Goal: Information Seeking & Learning: Understand process/instructions

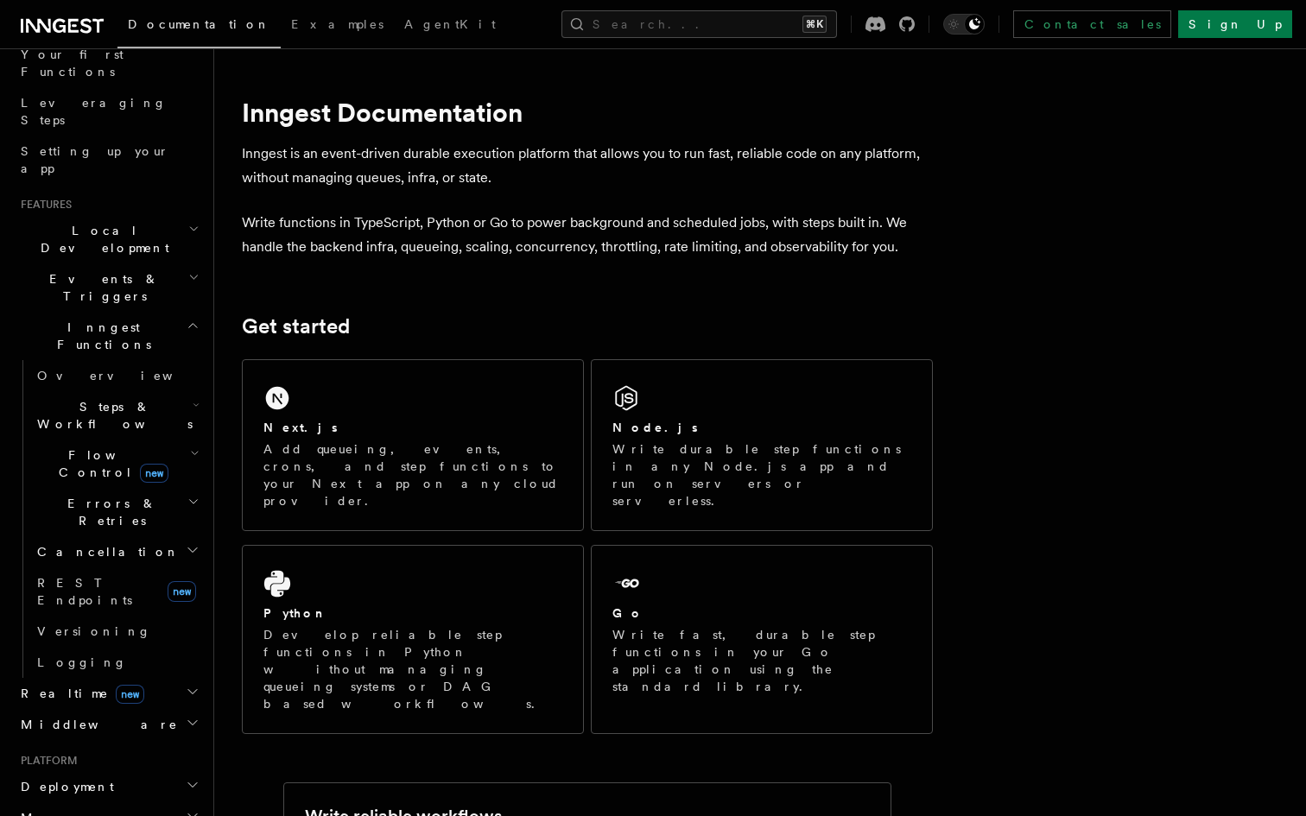
scroll to position [600, 0]
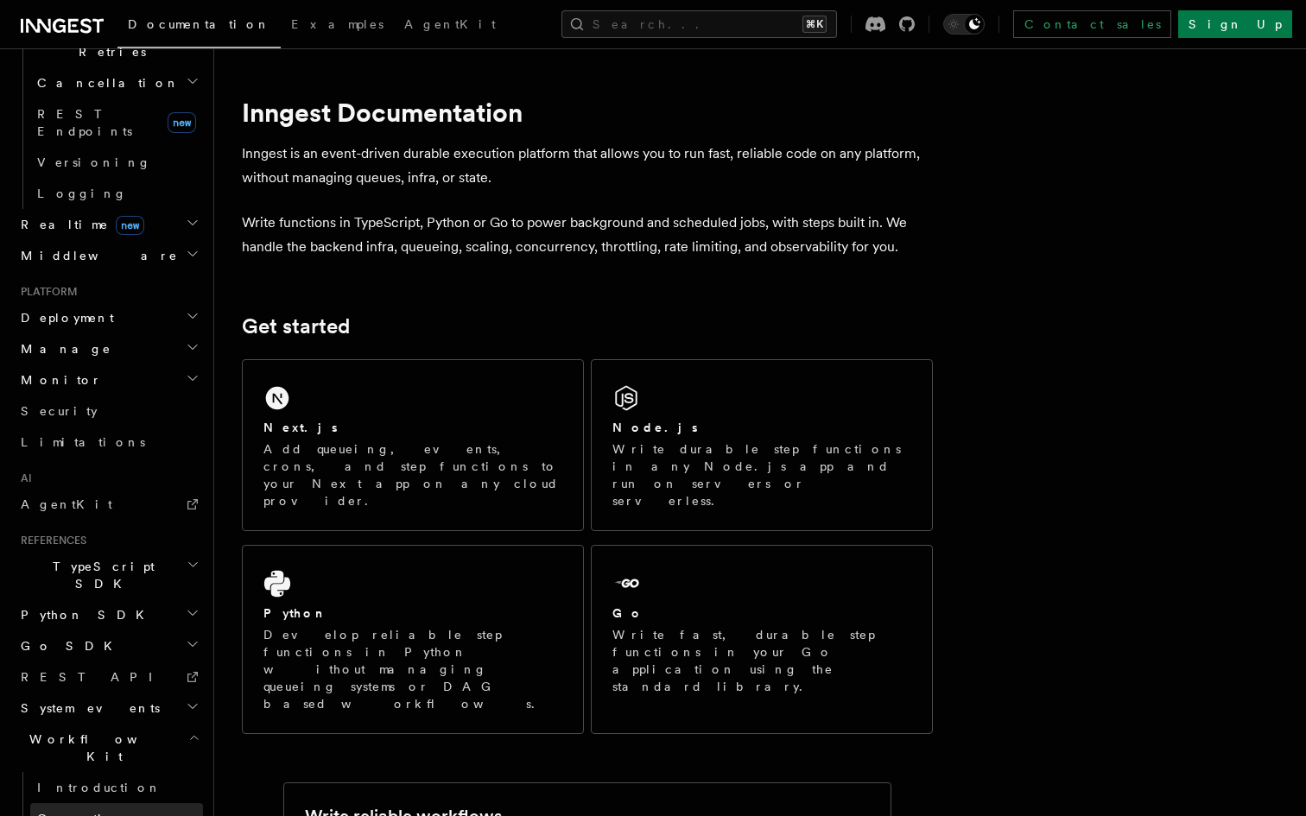
scroll to position [756, 0]
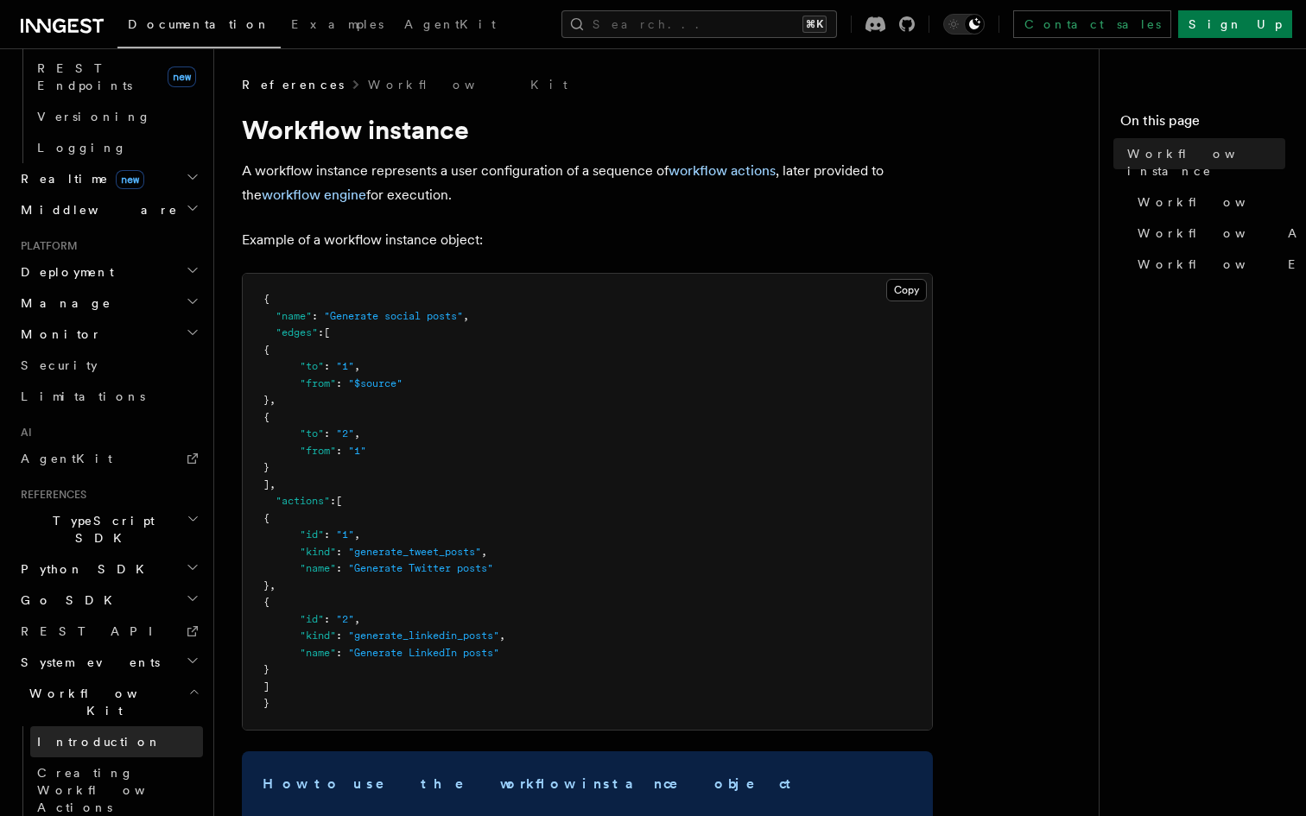
click at [93, 726] on link "Introduction" at bounding box center [116, 741] width 173 height 31
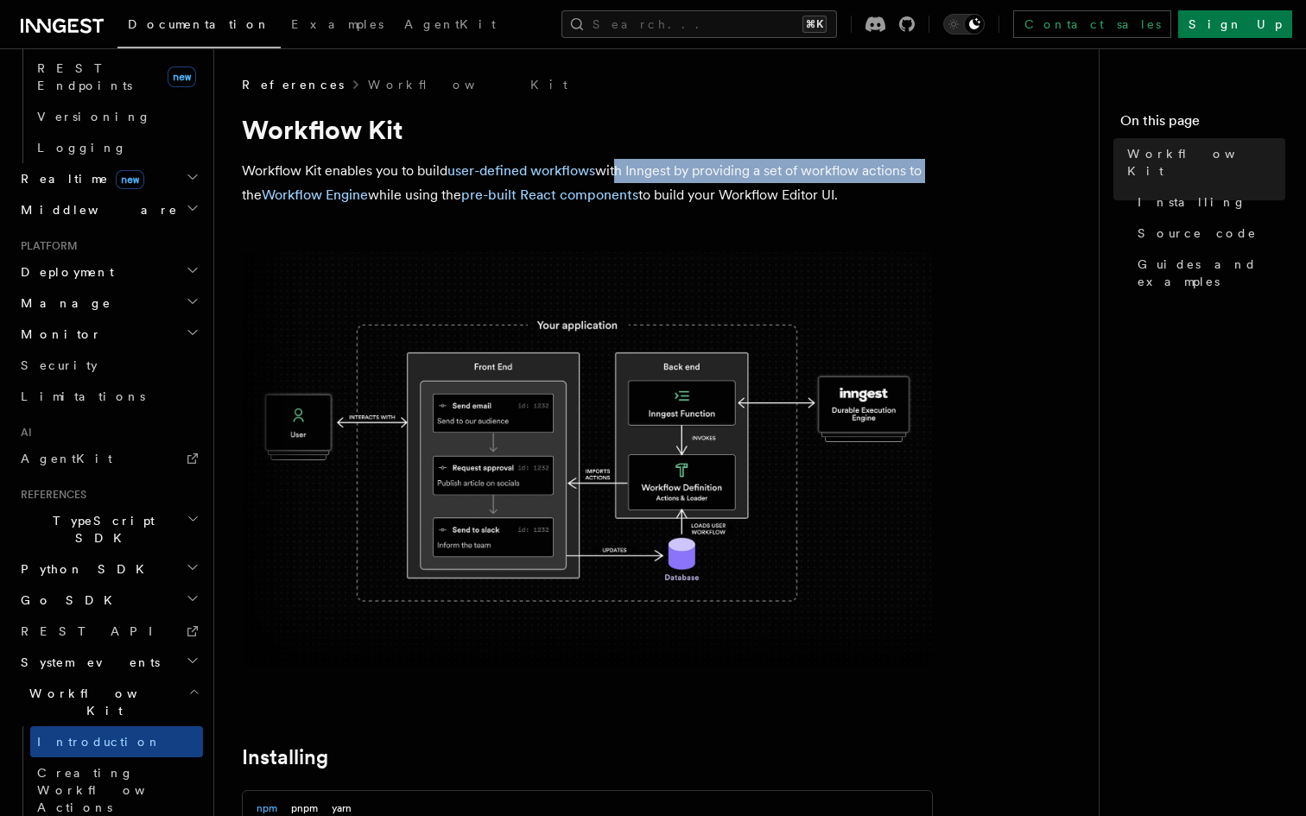
drag, startPoint x: 617, startPoint y: 170, endPoint x: 926, endPoint y: 173, distance: 308.3
click at [926, 173] on p "Workflow Kit enables you to build user-defined workflows with Inngest by provid…" at bounding box center [587, 183] width 691 height 48
drag, startPoint x: 669, startPoint y: 196, endPoint x: 883, endPoint y: 199, distance: 214.2
click at [883, 199] on p "Workflow Kit enables you to build user-defined workflows with Inngest by provid…" at bounding box center [587, 183] width 691 height 48
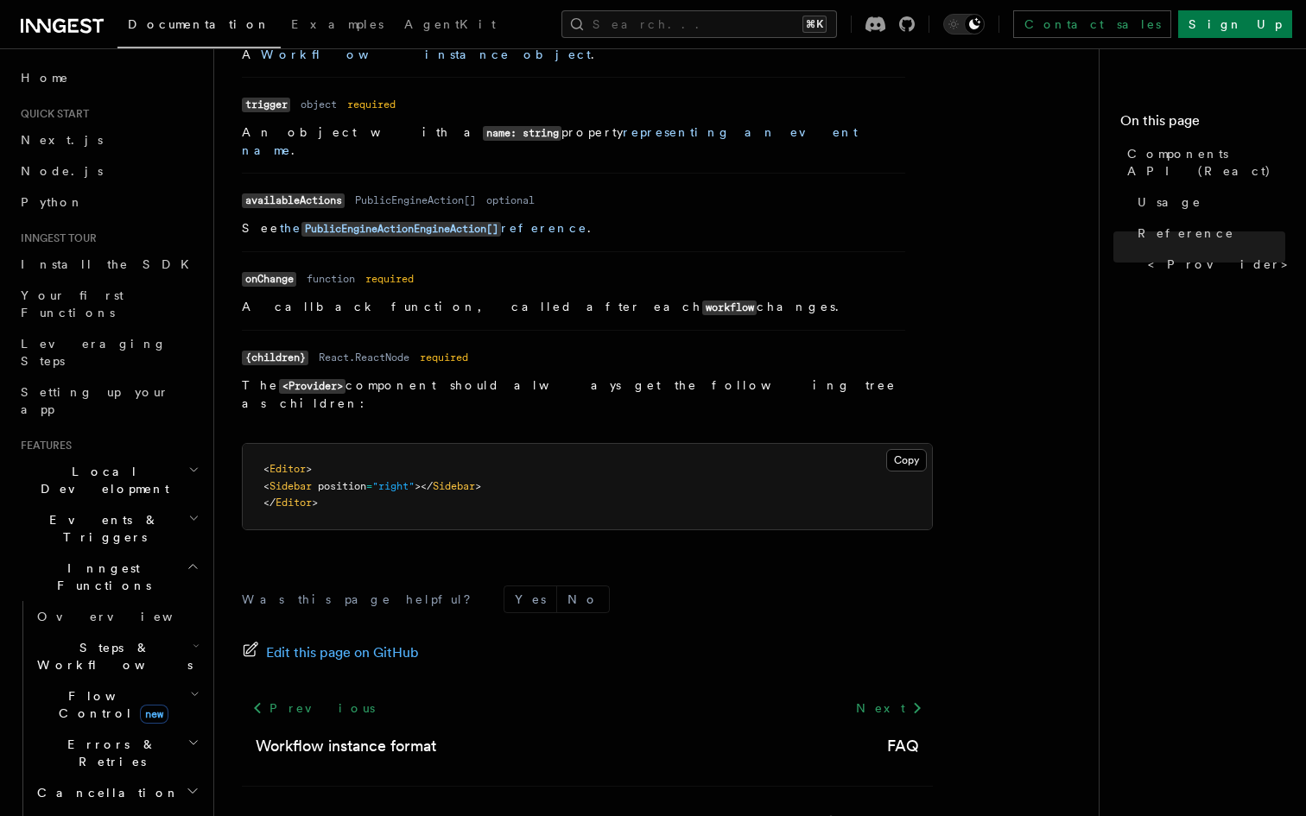
scroll to position [1528, 0]
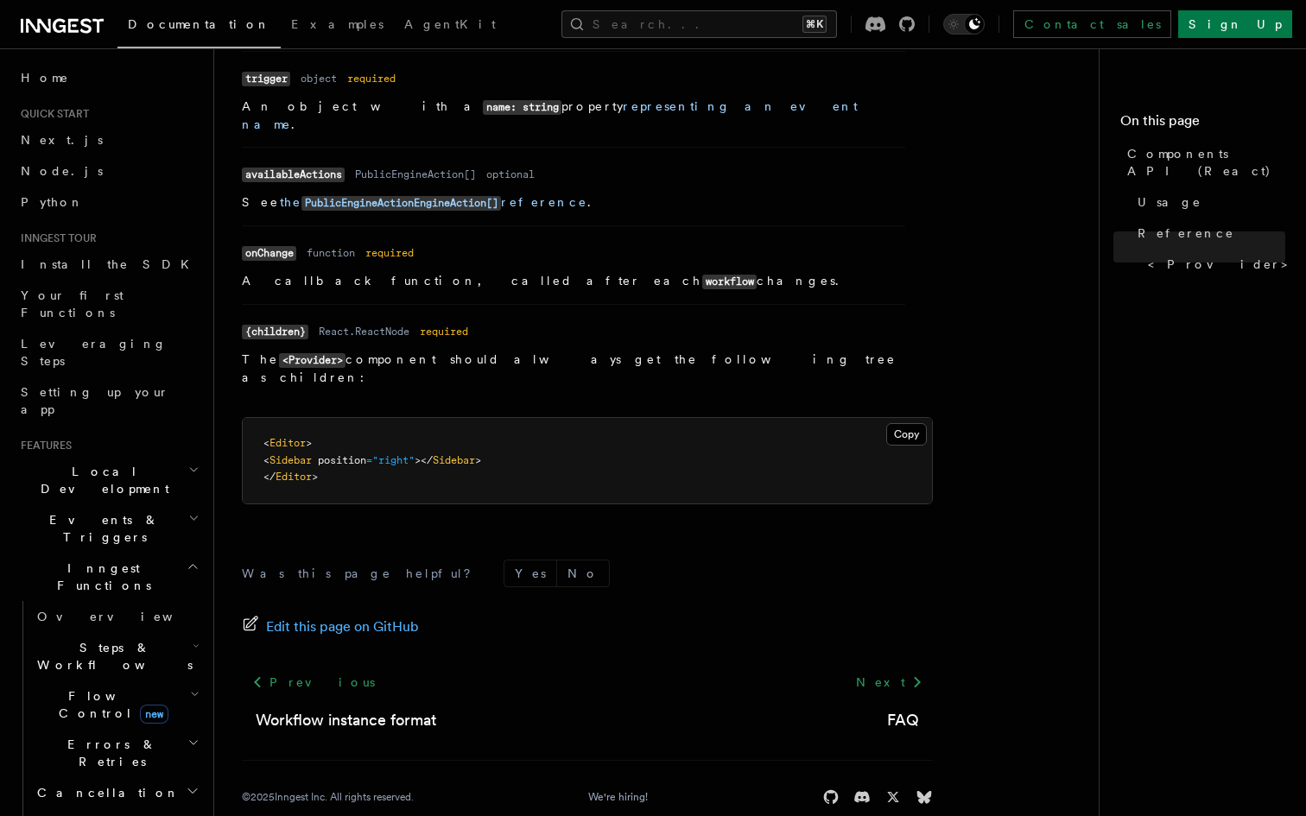
click at [193, 511] on icon "button" at bounding box center [193, 518] width 11 height 14
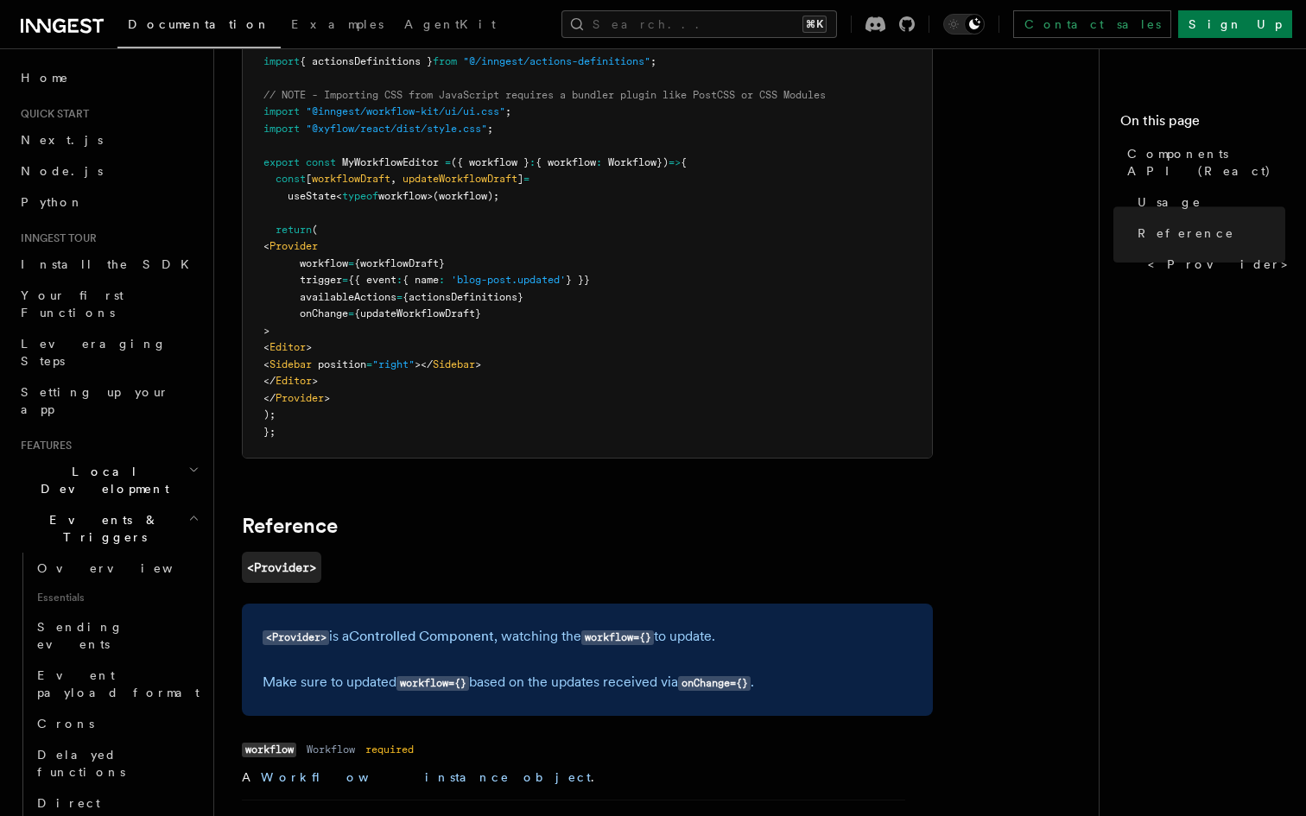
scroll to position [0, 0]
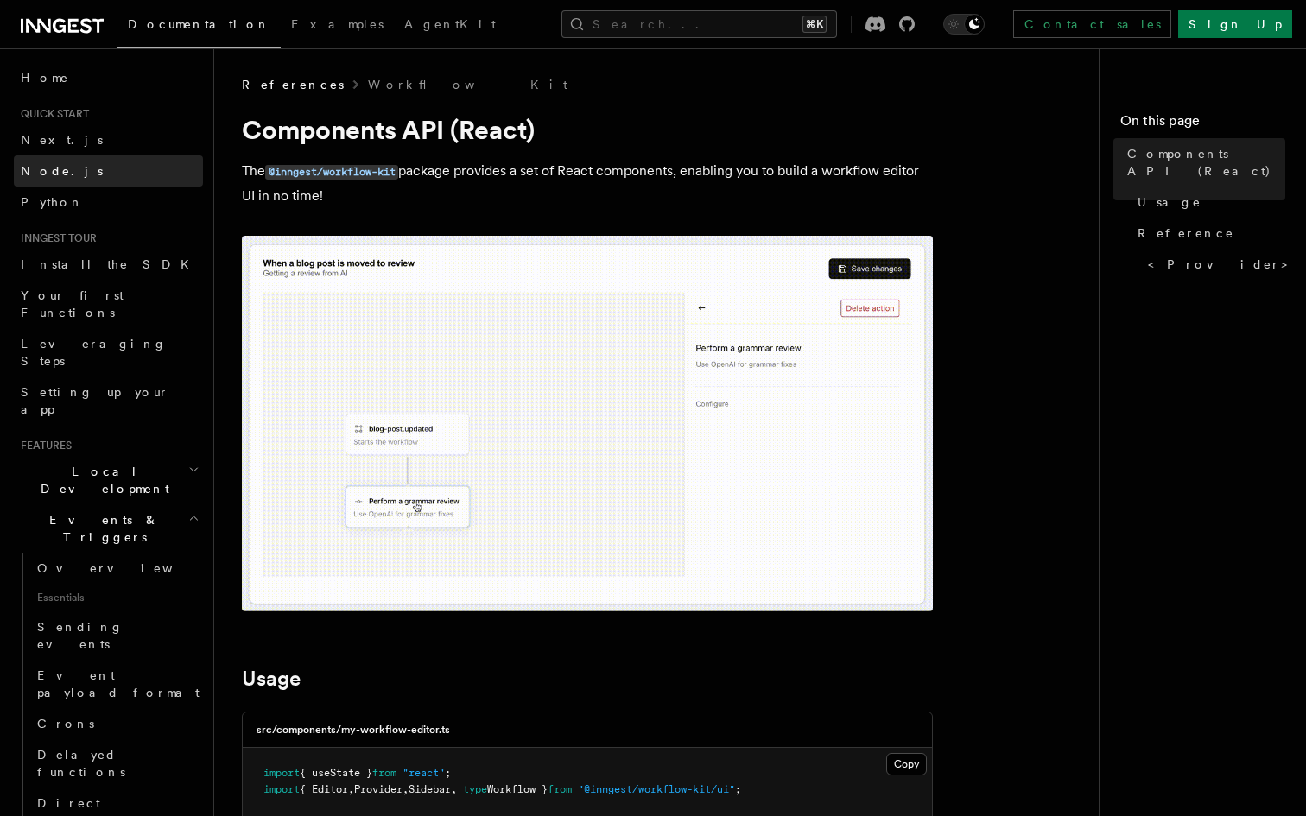
click at [44, 172] on span "Node.js" at bounding box center [62, 171] width 82 height 14
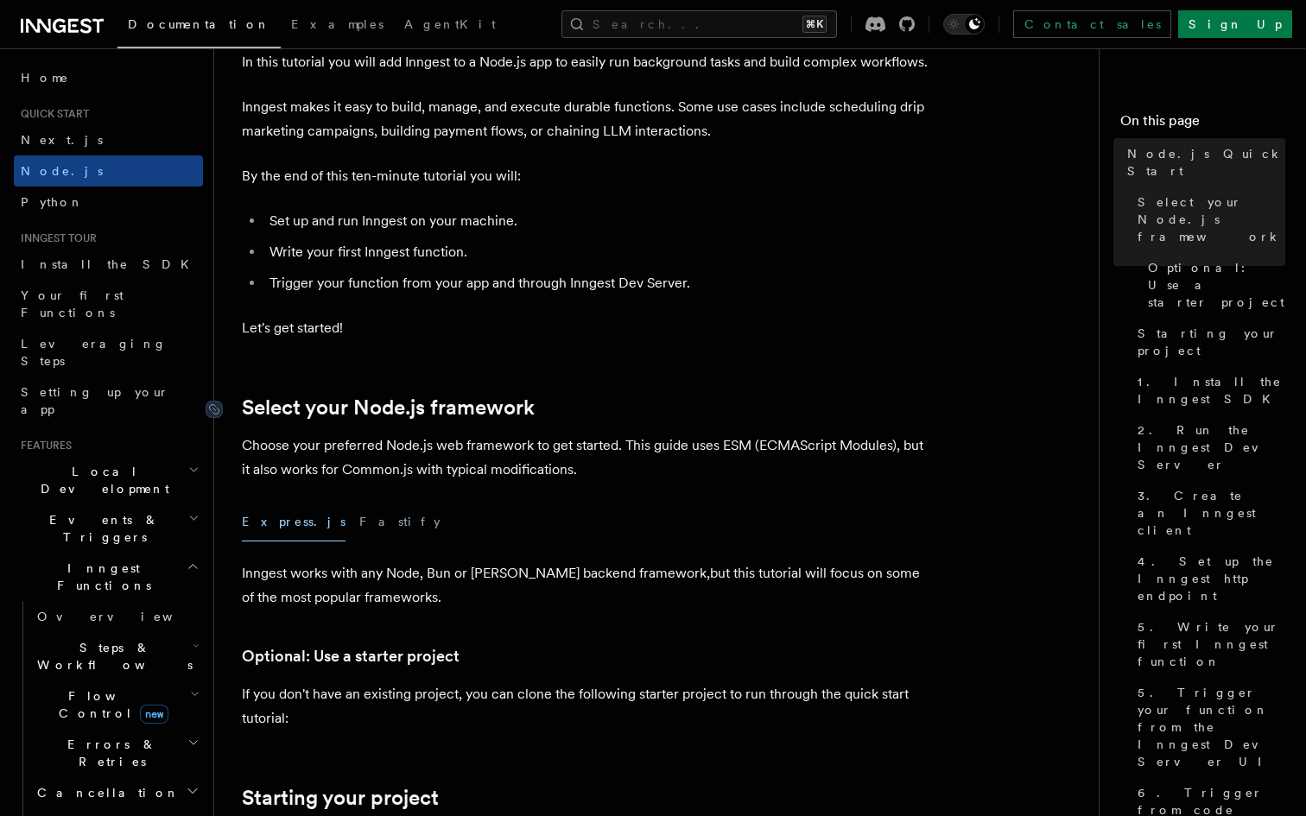
scroll to position [140, 0]
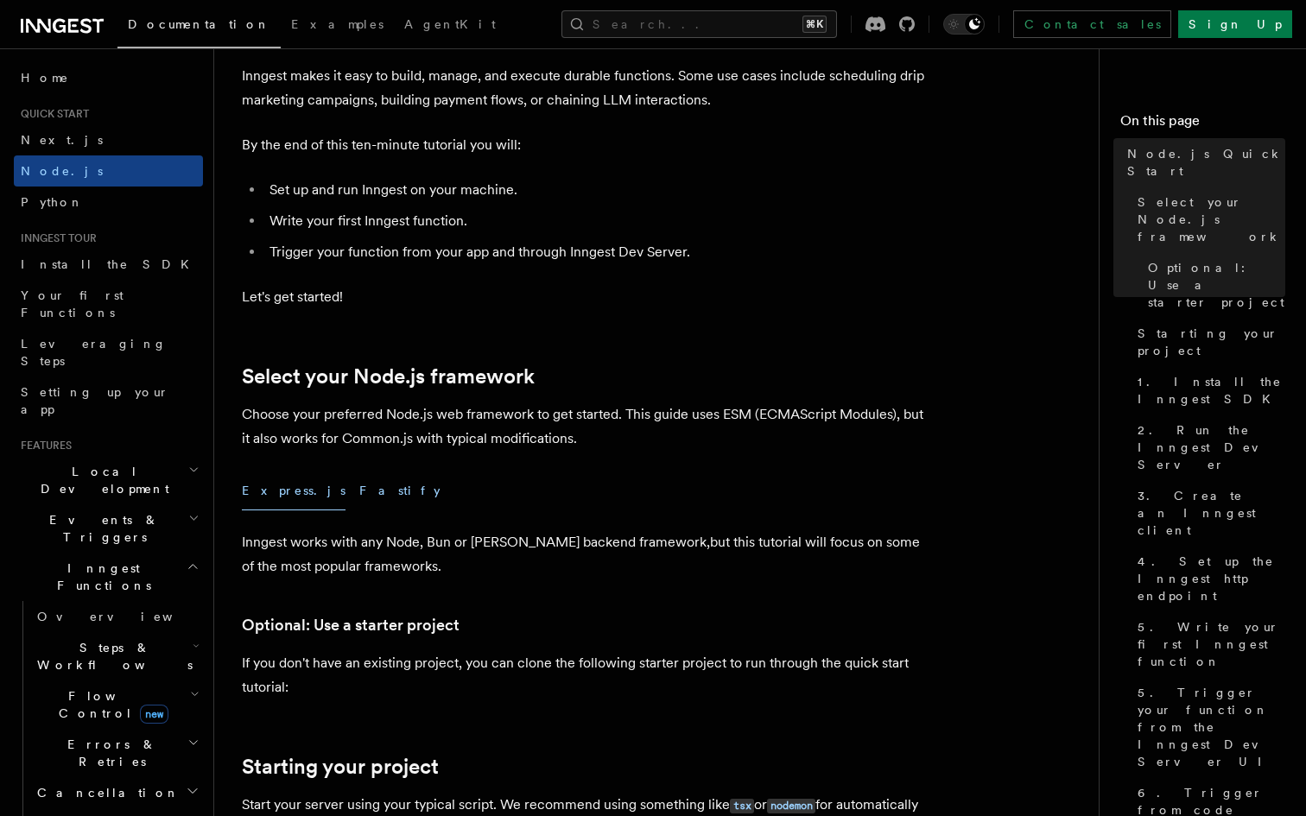
click at [359, 486] on button "Fastify" at bounding box center [399, 490] width 81 height 39
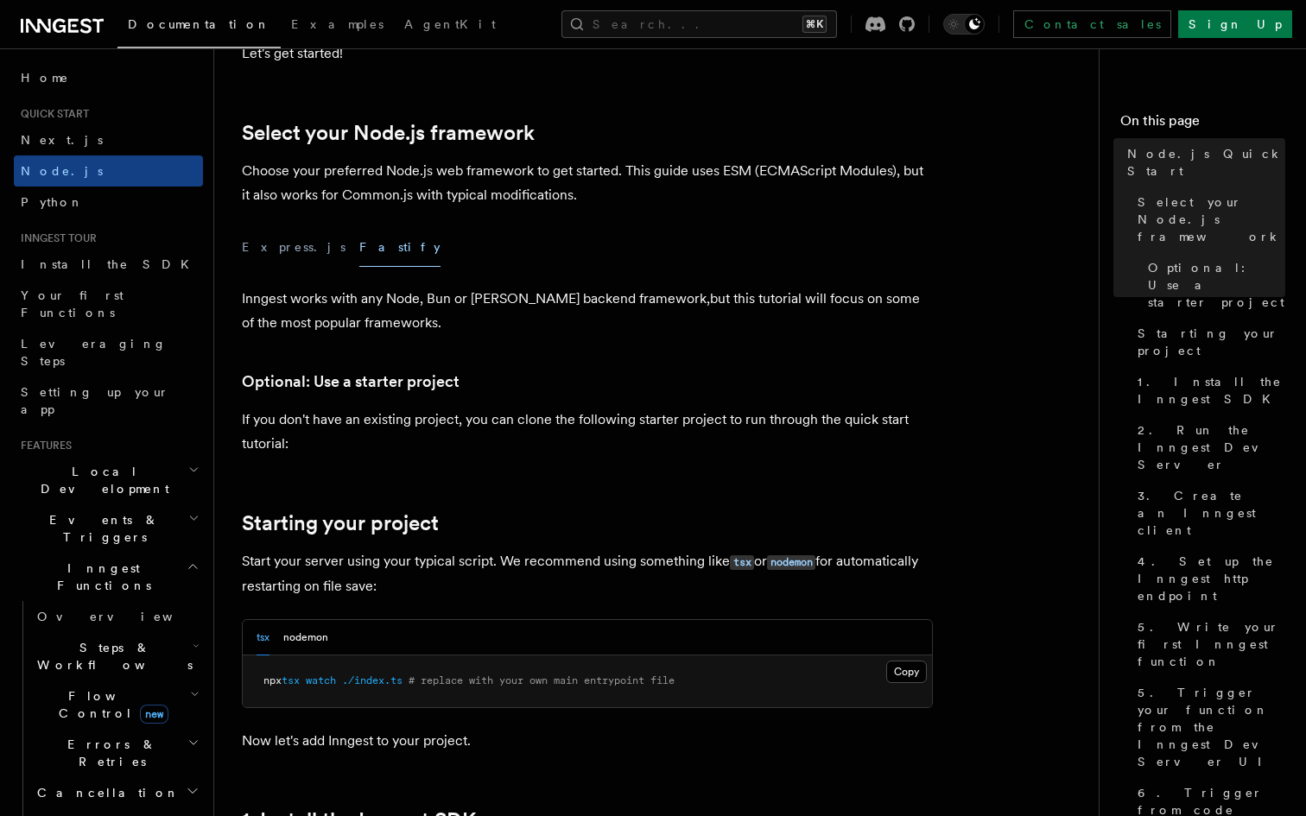
scroll to position [387, 0]
